Goal: Task Accomplishment & Management: Use online tool/utility

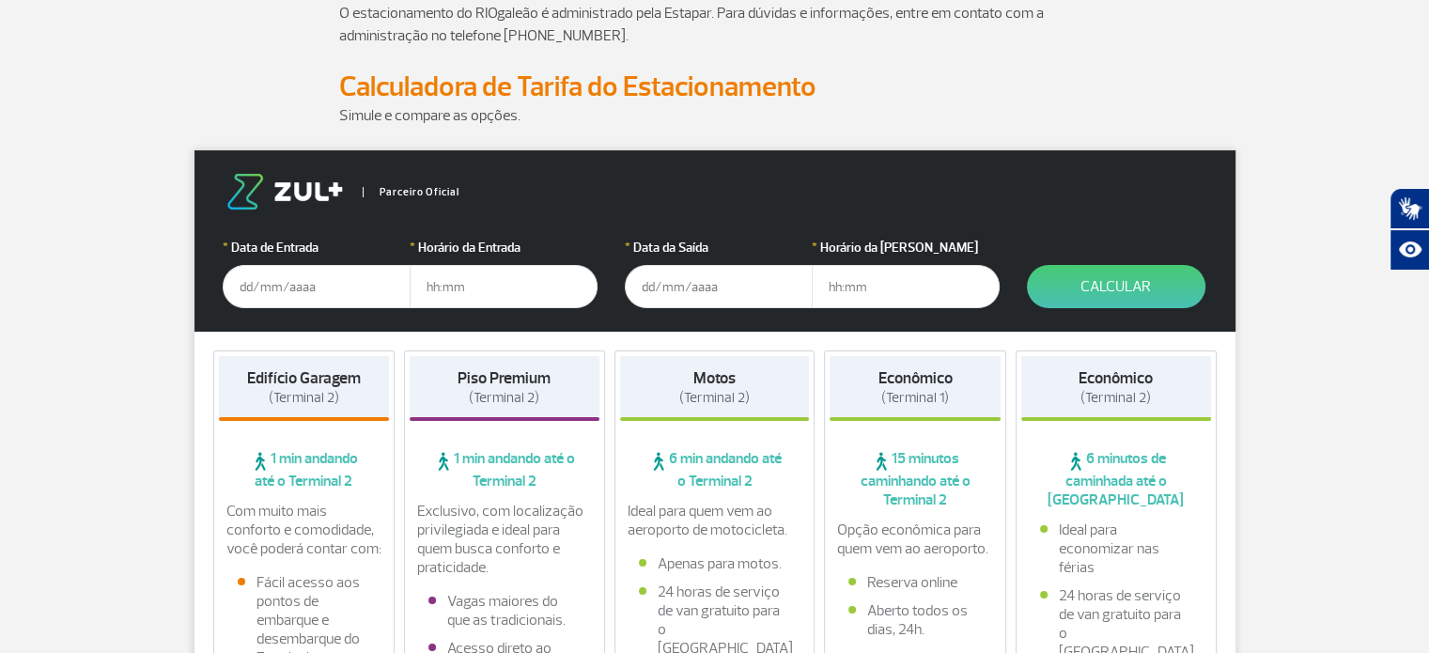
scroll to position [282, 0]
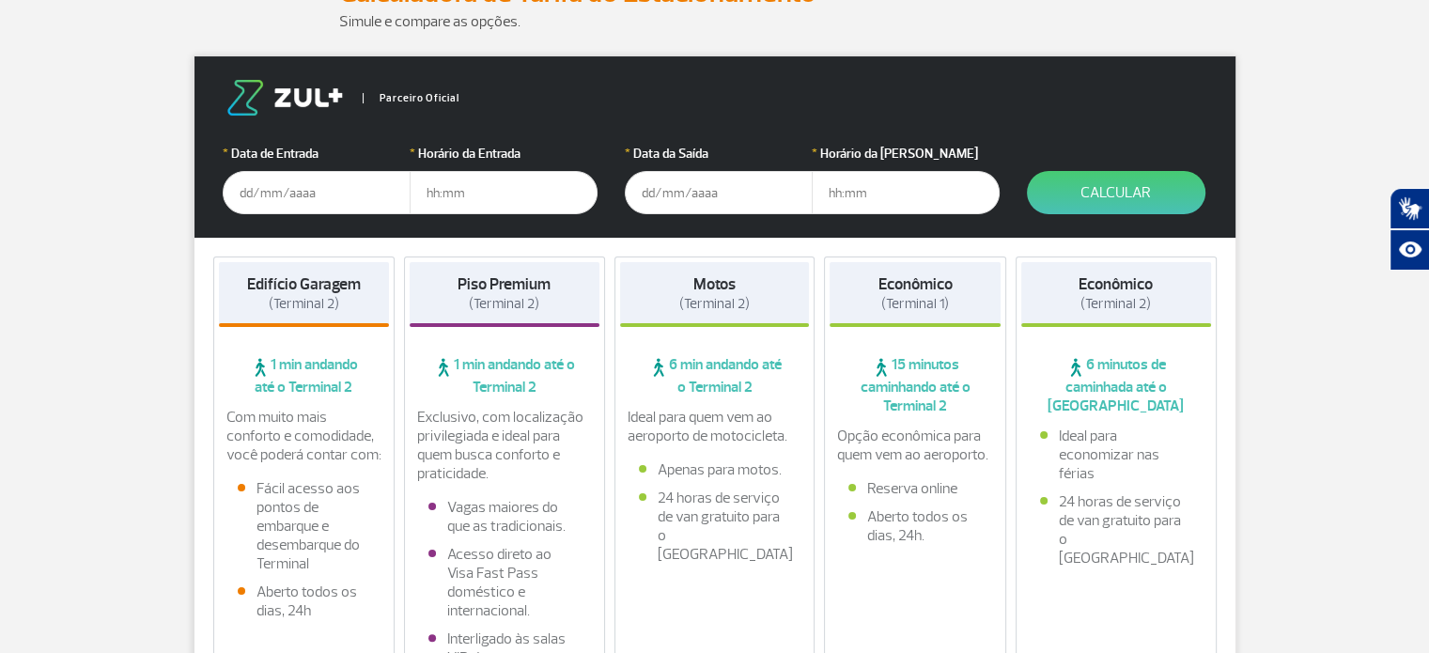
click at [718, 404] on div "Motos (Terminal 2) 6 min andando até o Terminal 2 Ideal para quem vem ao aeropo…" at bounding box center [714, 478] width 201 height 444
click at [719, 413] on p "Ideal para quem vem ao aeroporto de motocicleta." at bounding box center [714, 427] width 175 height 38
click at [706, 382] on span "6 min andando até o Terminal 2" at bounding box center [715, 375] width 190 height 41
click at [710, 330] on div "Motos (Terminal 2) 6 min andando até o Terminal 2 Ideal para quem vem ao aeropo…" at bounding box center [714, 478] width 201 height 444
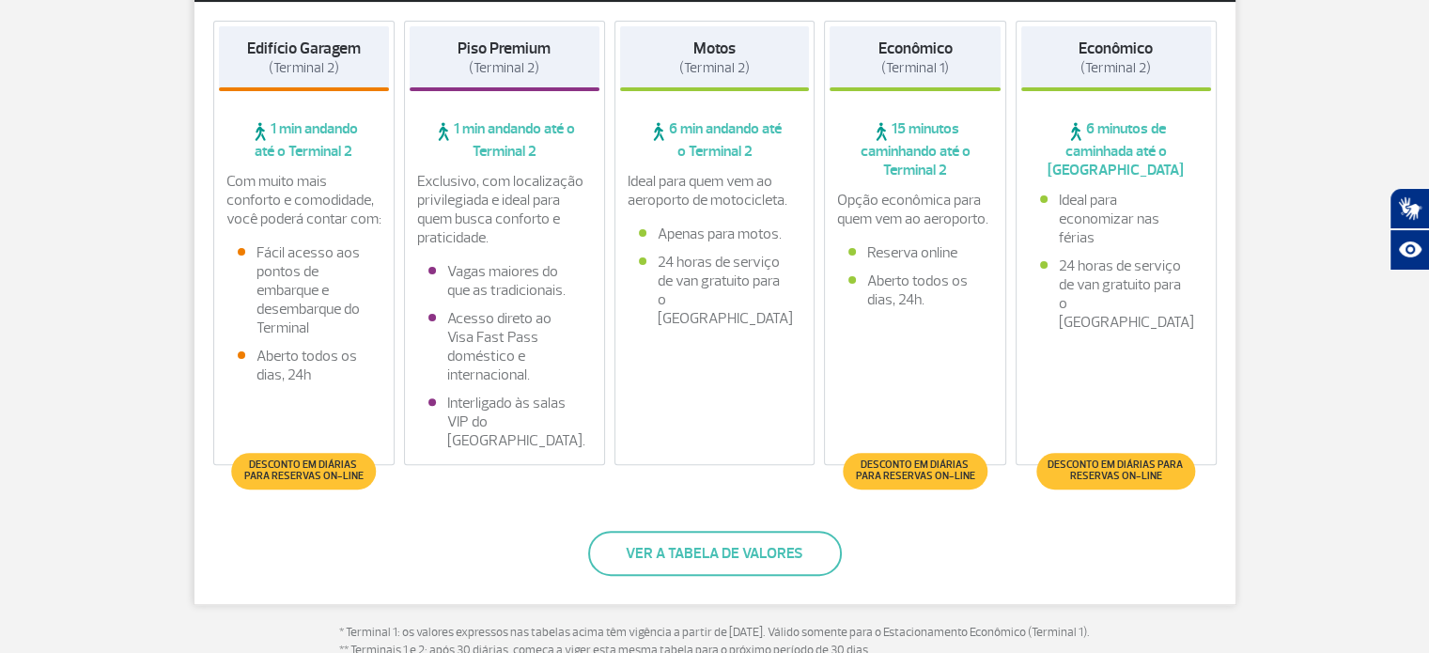
scroll to position [564, 0]
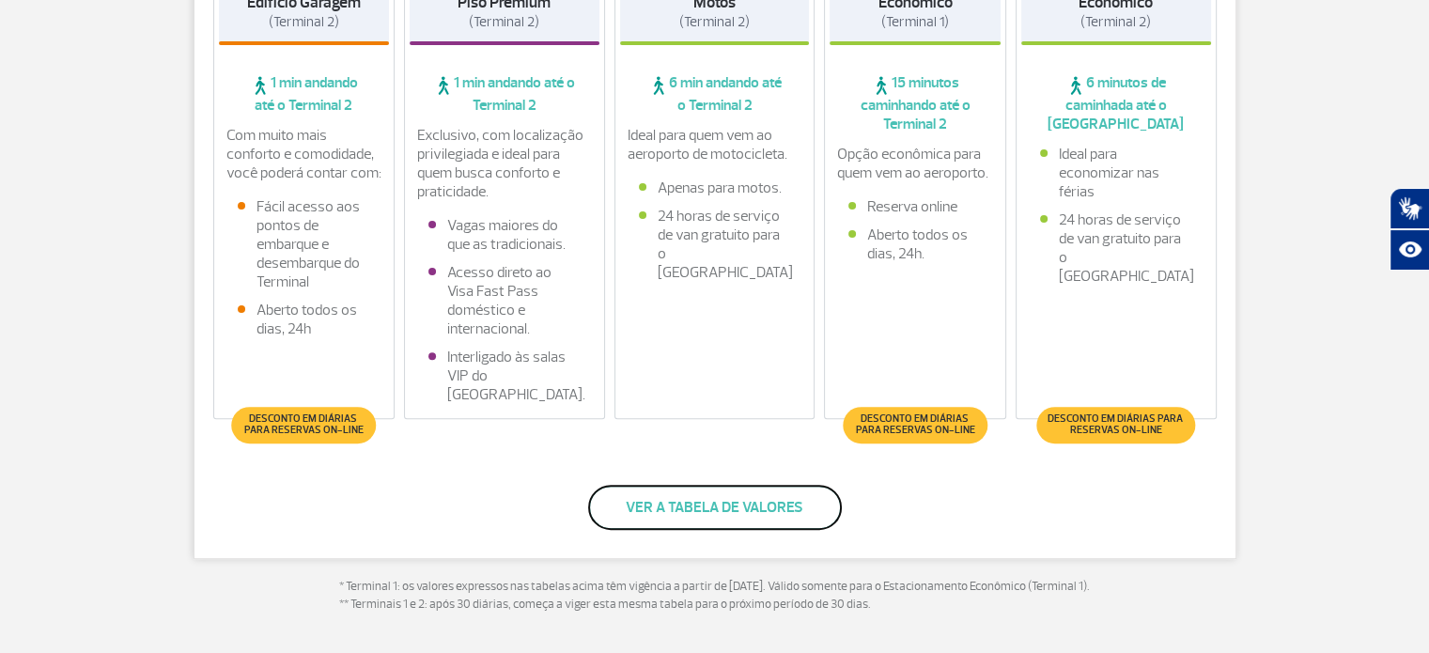
click at [719, 506] on button "Ver a tabela de valores" at bounding box center [715, 507] width 254 height 45
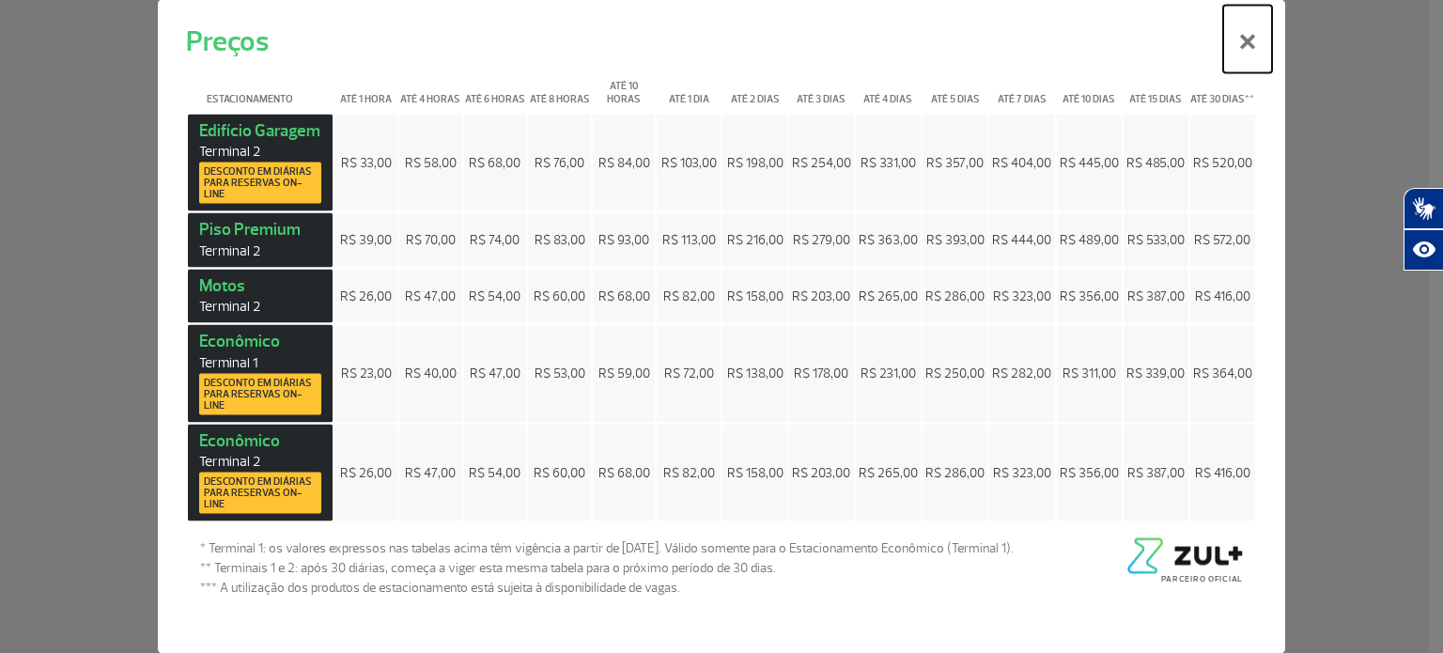
click at [1252, 49] on button "×" at bounding box center [1247, 39] width 49 height 68
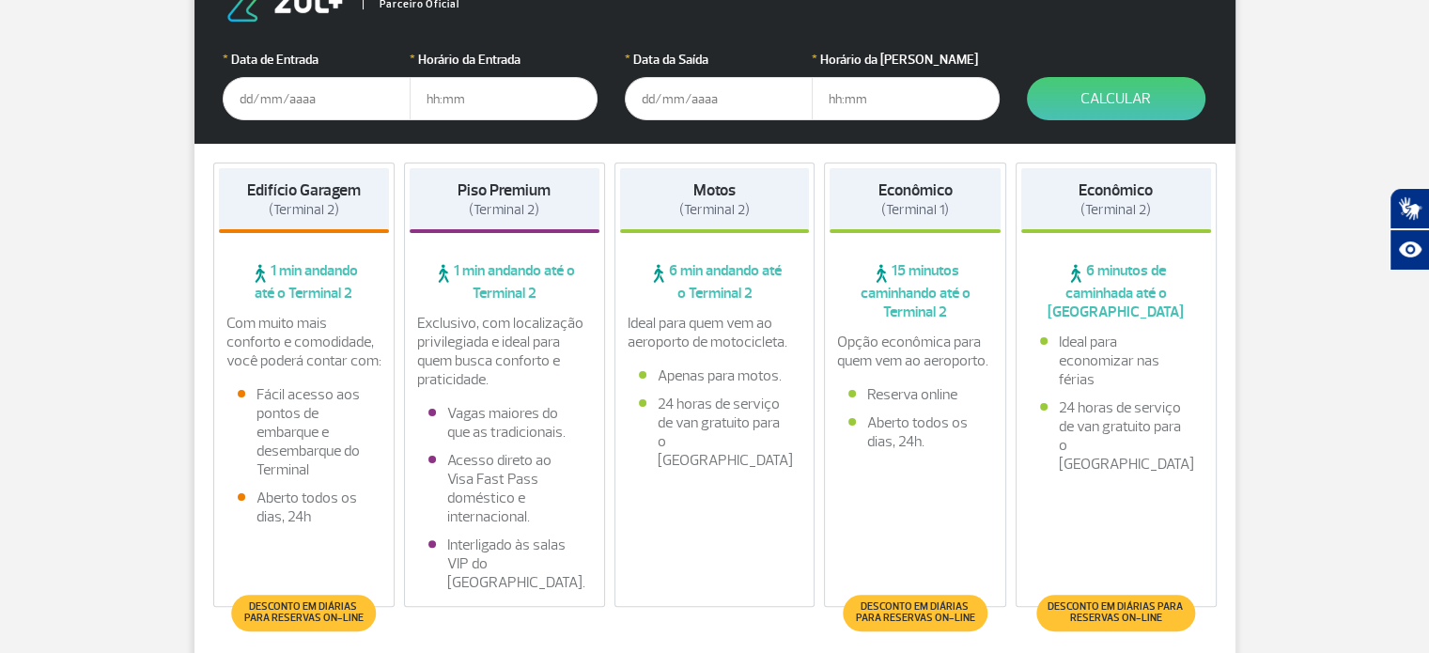
scroll to position [282, 0]
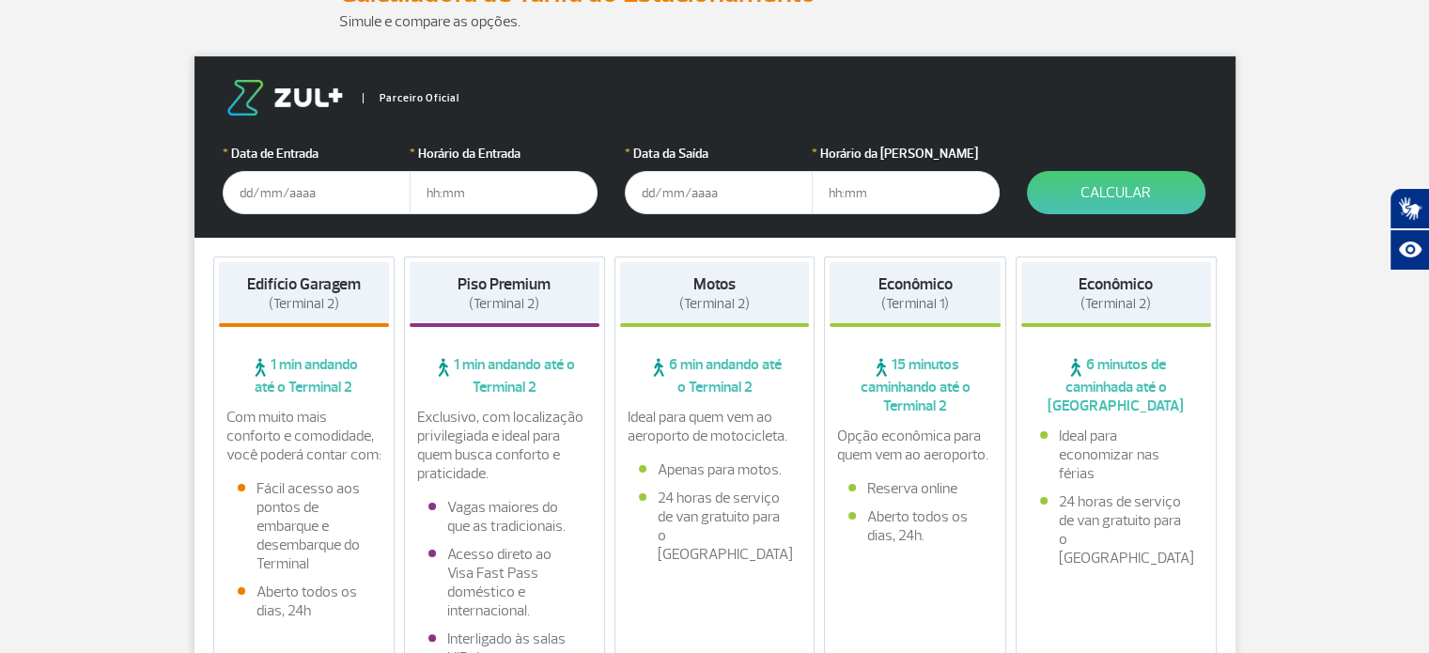
click at [286, 192] on input "text" at bounding box center [317, 192] width 188 height 43
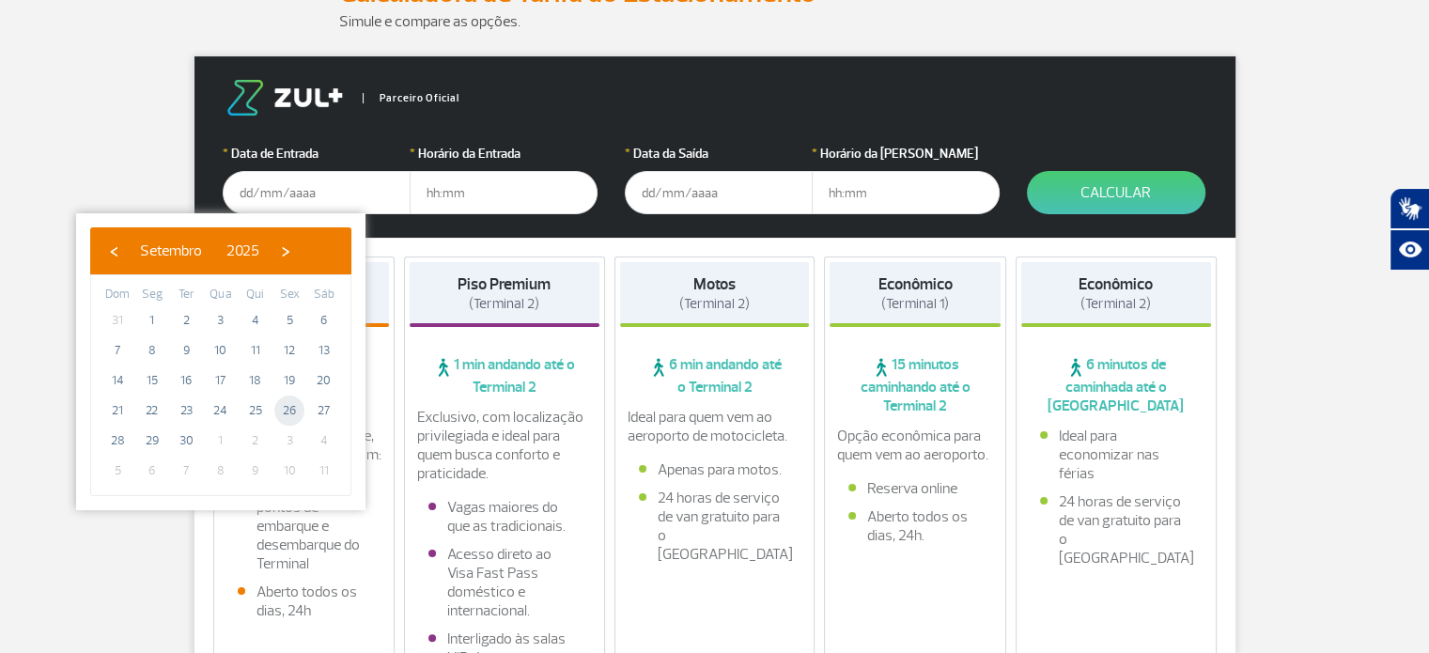
click at [286, 406] on span "26" at bounding box center [289, 410] width 30 height 30
type input "[DATE]"
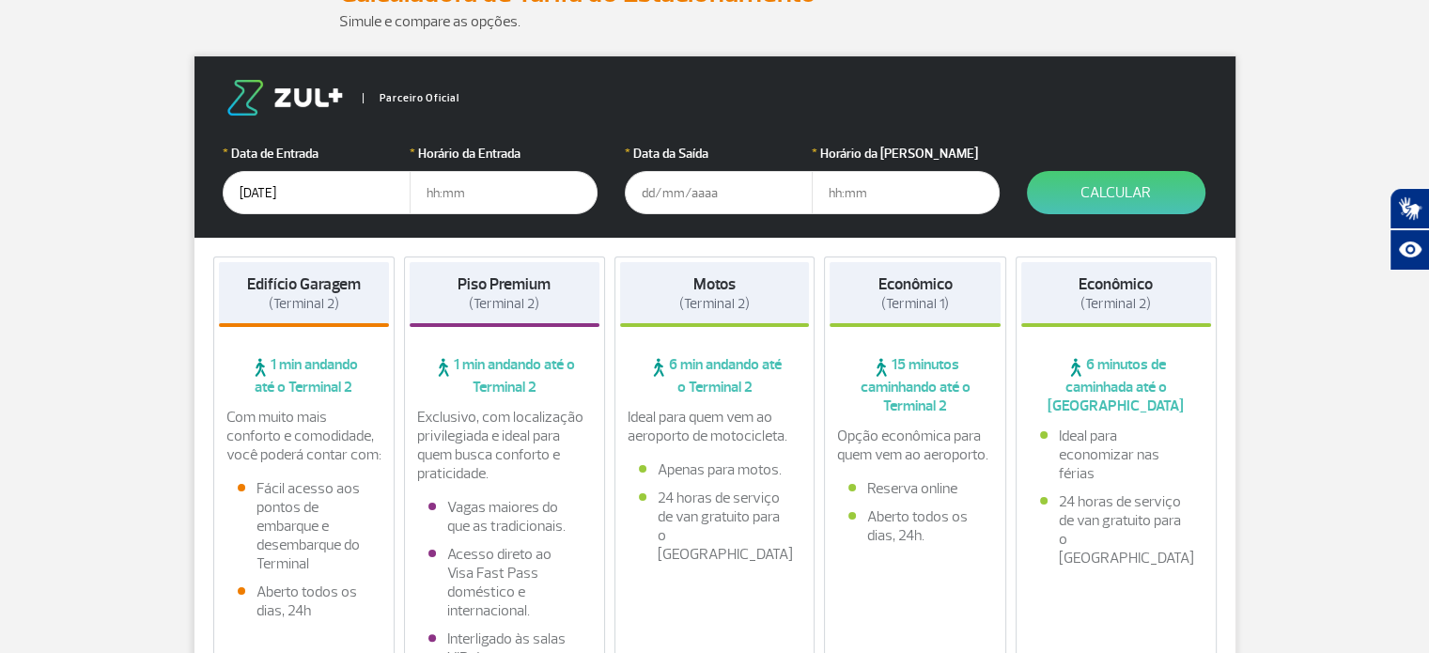
click at [426, 190] on input "text" at bounding box center [504, 192] width 188 height 43
type input "16:30"
click at [672, 193] on input "text" at bounding box center [719, 192] width 188 height 43
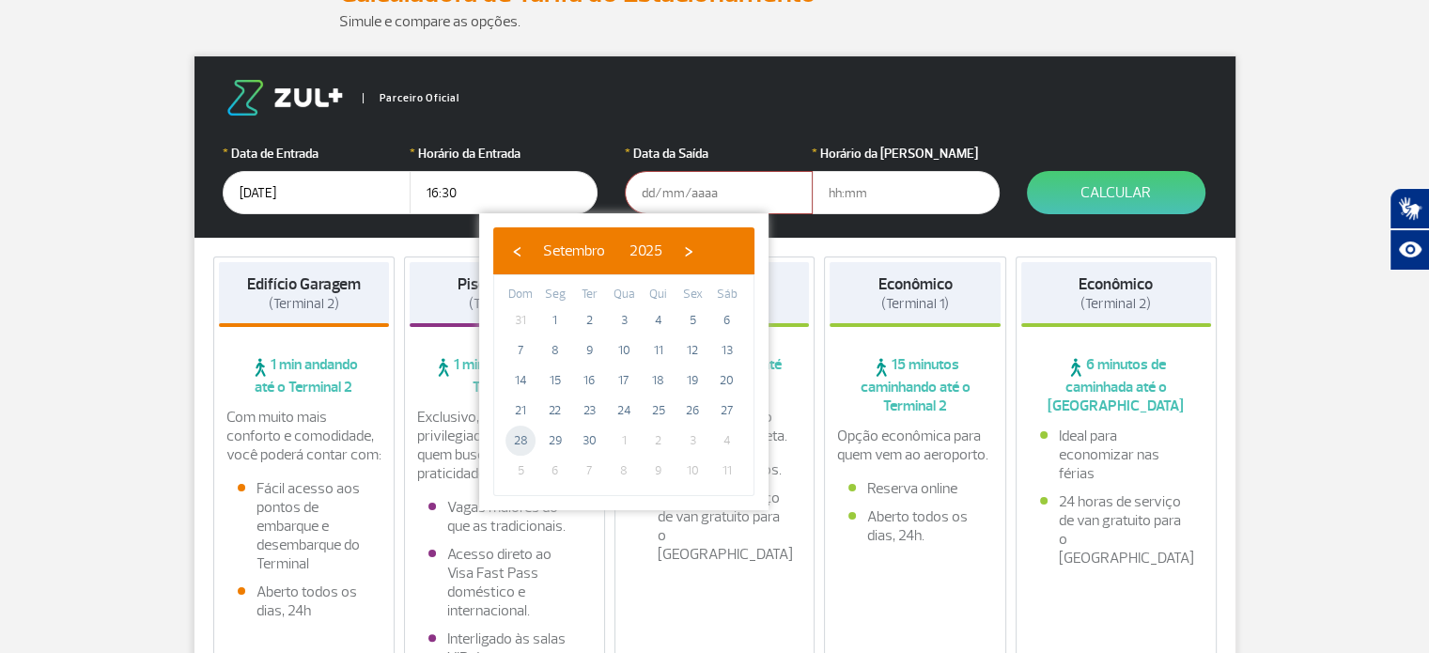
click at [516, 434] on span "28" at bounding box center [520, 441] width 30 height 30
type input "[DATE]"
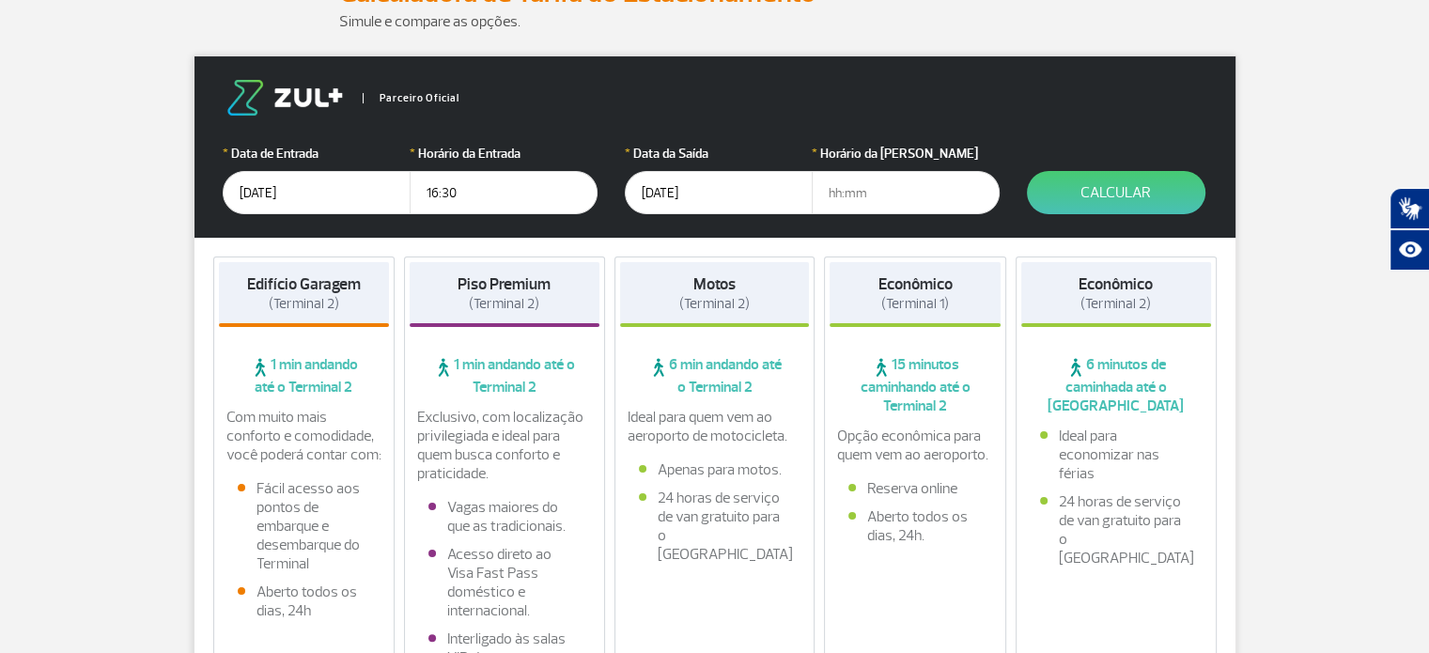
click at [845, 191] on input "text" at bounding box center [906, 192] width 188 height 43
type input "22:00"
click at [720, 326] on div "Motos (Terminal 2)" at bounding box center [715, 294] width 190 height 65
click at [713, 320] on div "Motos (Terminal 2)" at bounding box center [715, 294] width 190 height 65
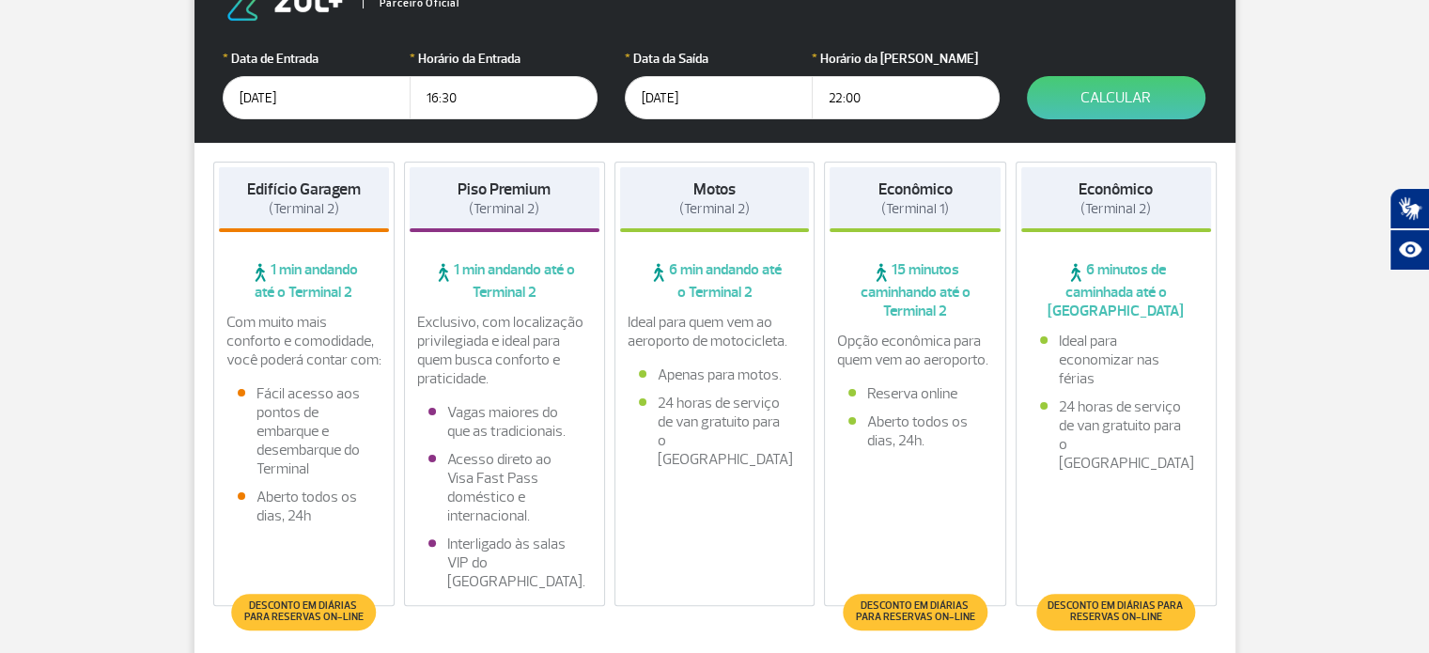
scroll to position [470, 0]
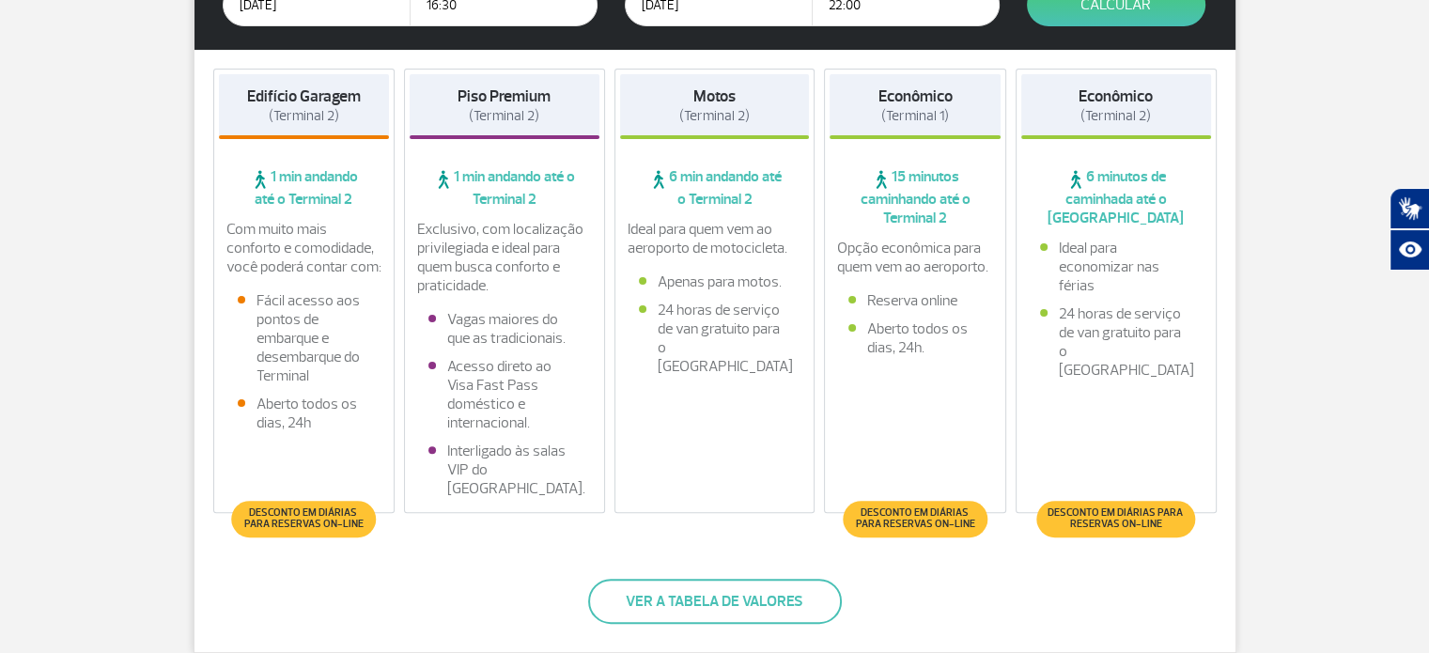
click at [721, 309] on li "24 horas de serviço de van gratuito para o [GEOGRAPHIC_DATA]" at bounding box center [715, 338] width 152 height 75
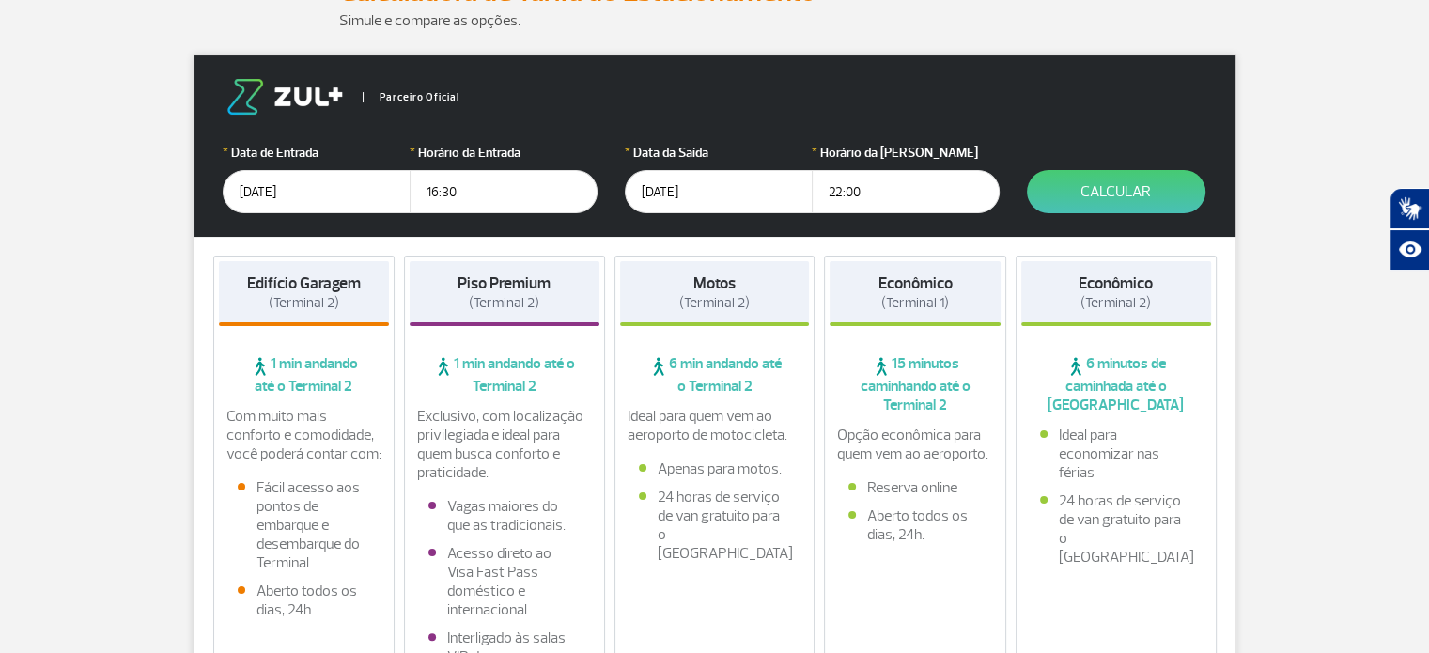
scroll to position [282, 0]
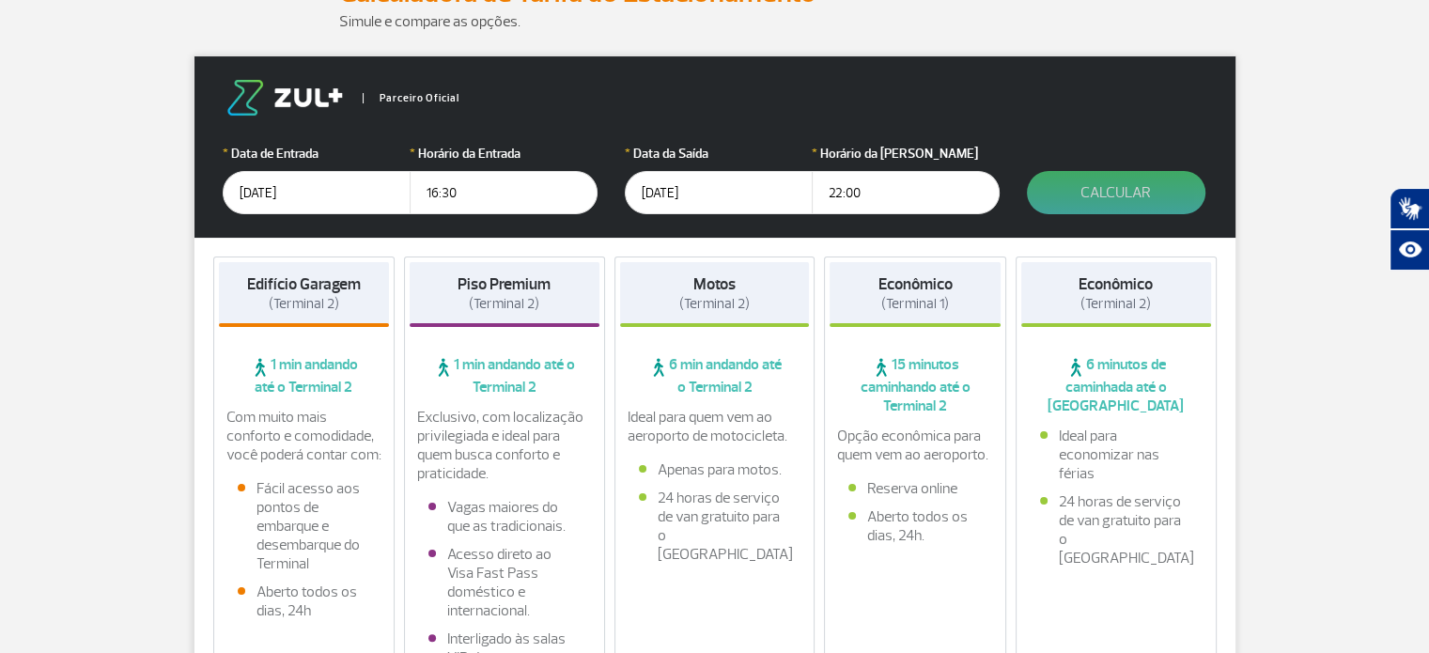
click at [1066, 174] on button "Calcular" at bounding box center [1116, 192] width 178 height 43
